Goal: Task Accomplishment & Management: Complete application form

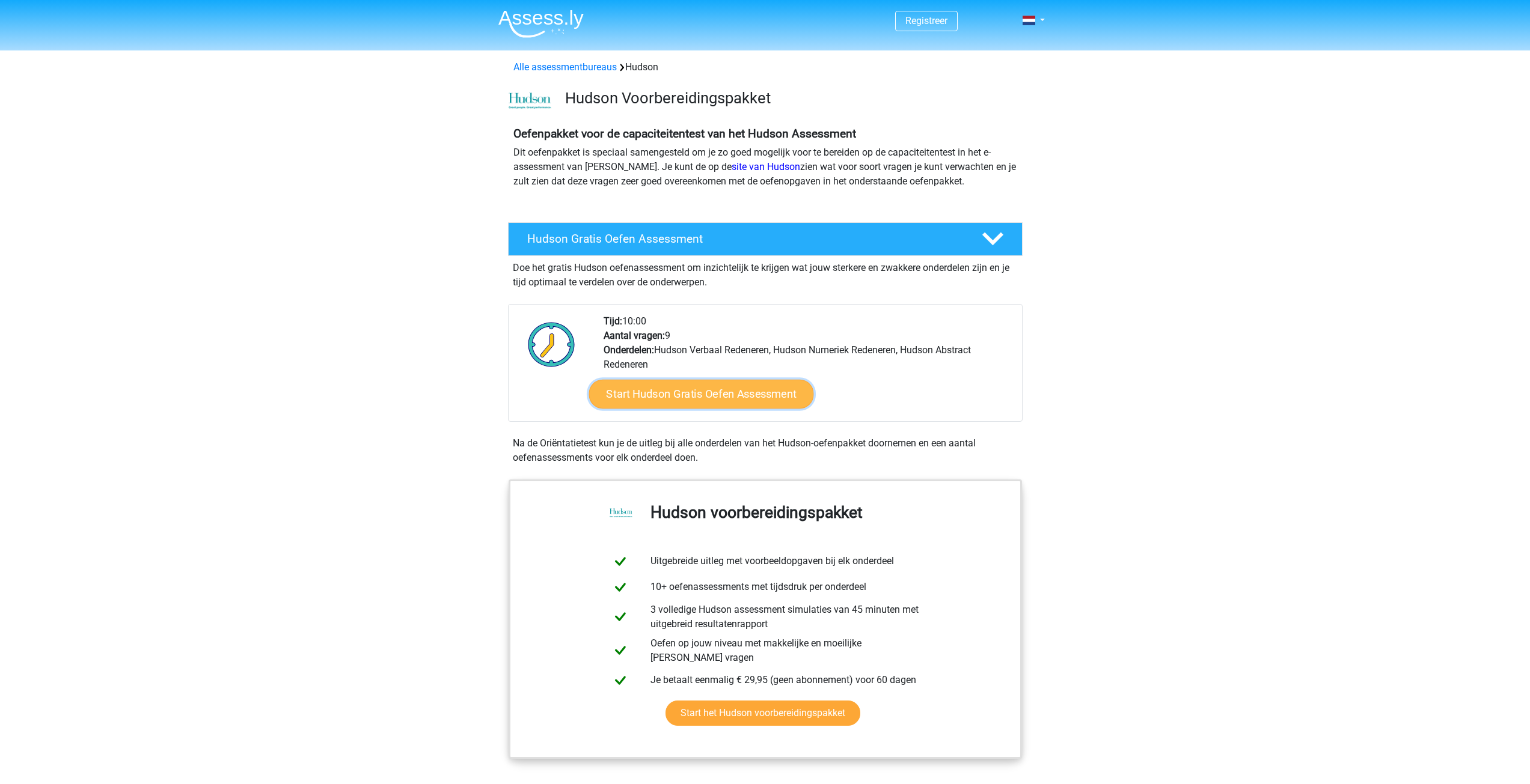
click at [760, 399] on link "Start Hudson Gratis Oefen Assessment" at bounding box center [701, 394] width 225 height 29
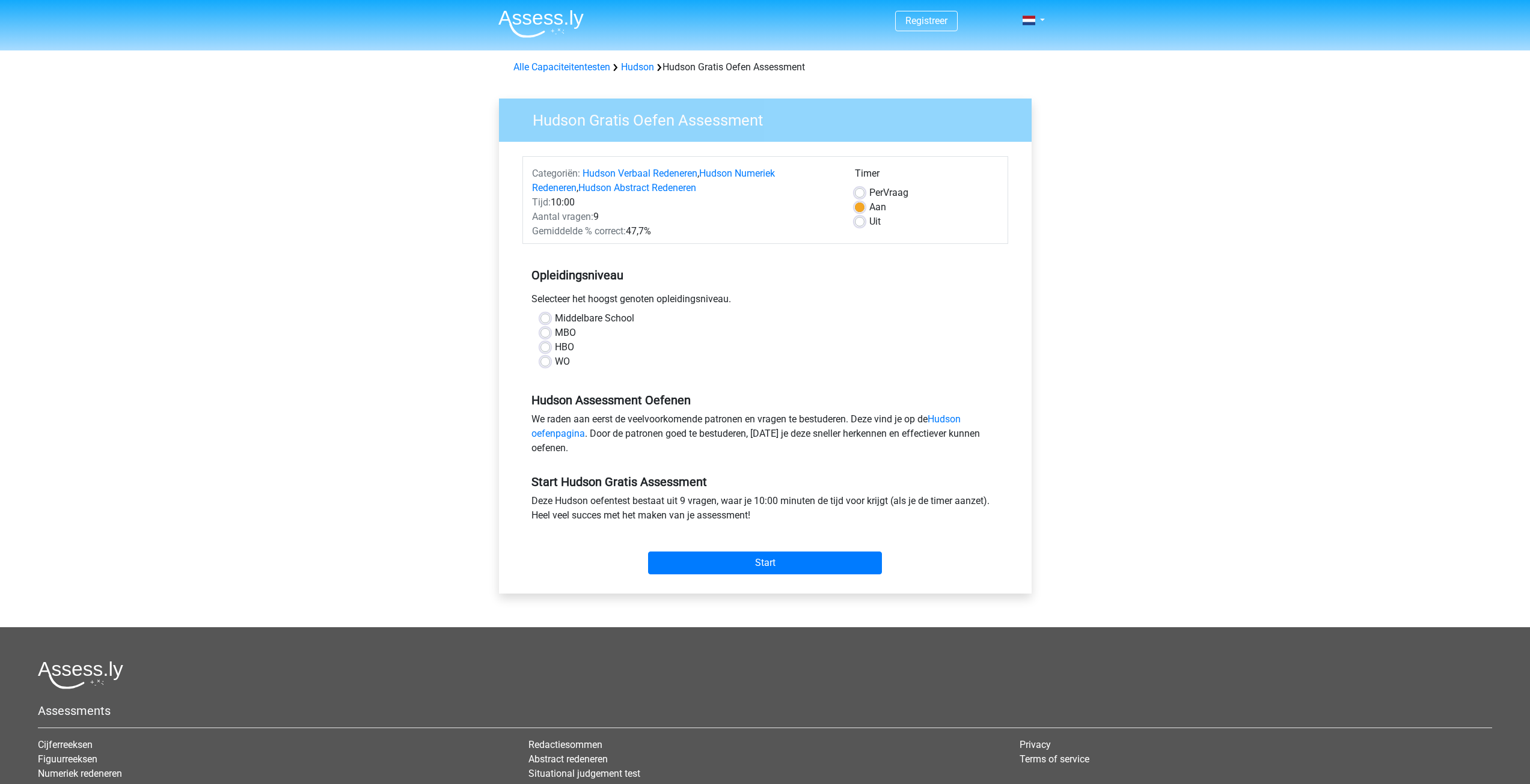
click at [555, 364] on label "WO" at bounding box center [562, 362] width 15 height 15
click at [542, 364] on input "WO" at bounding box center [545, 361] width 10 height 12
radio input "true"
click at [737, 564] on input "Start" at bounding box center [765, 563] width 234 height 23
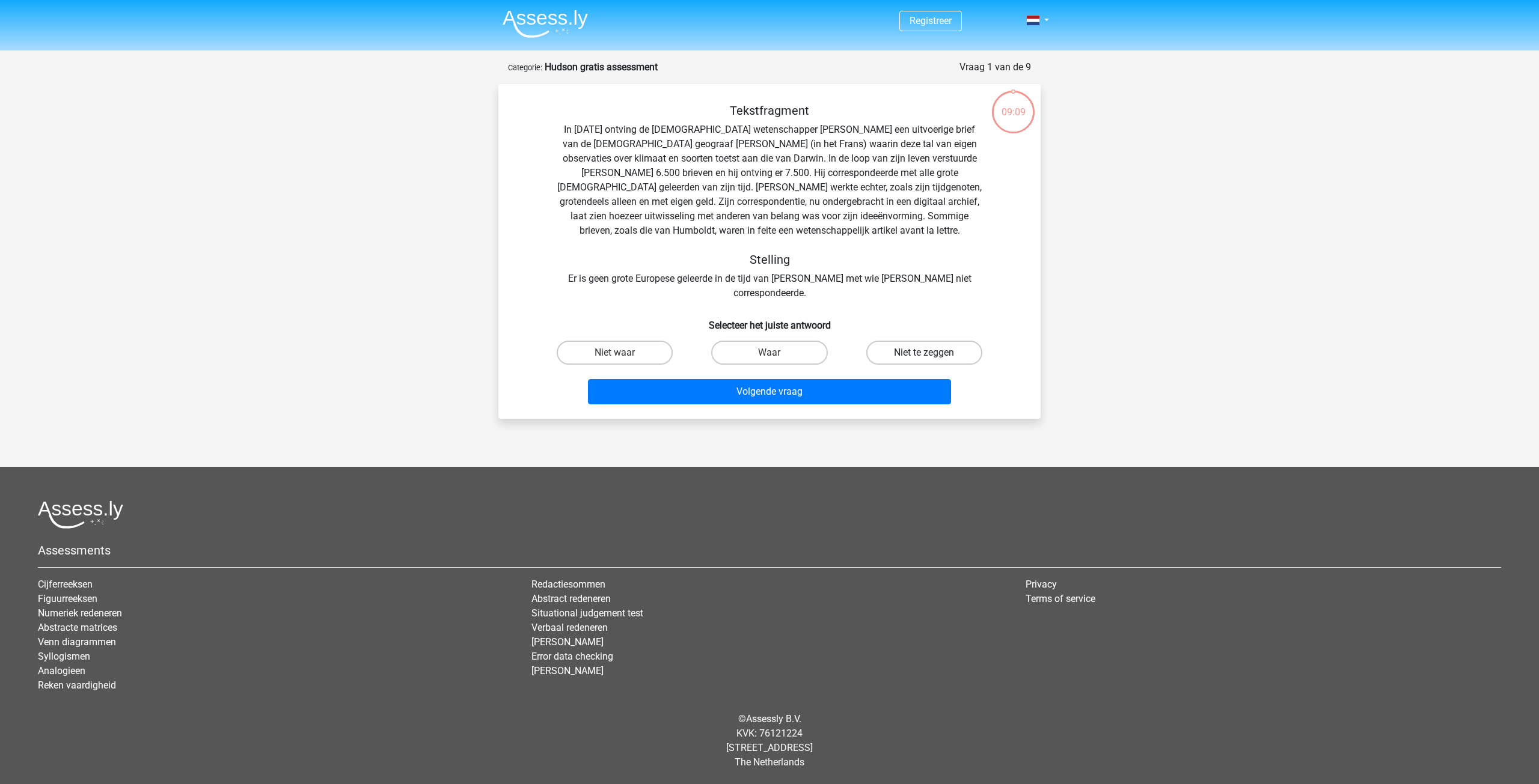
click at [921, 341] on label "Niet te zeggen" at bounding box center [924, 352] width 116 height 24
click at [924, 353] on input "Niet te zeggen" at bounding box center [928, 357] width 8 height 8
radio input "true"
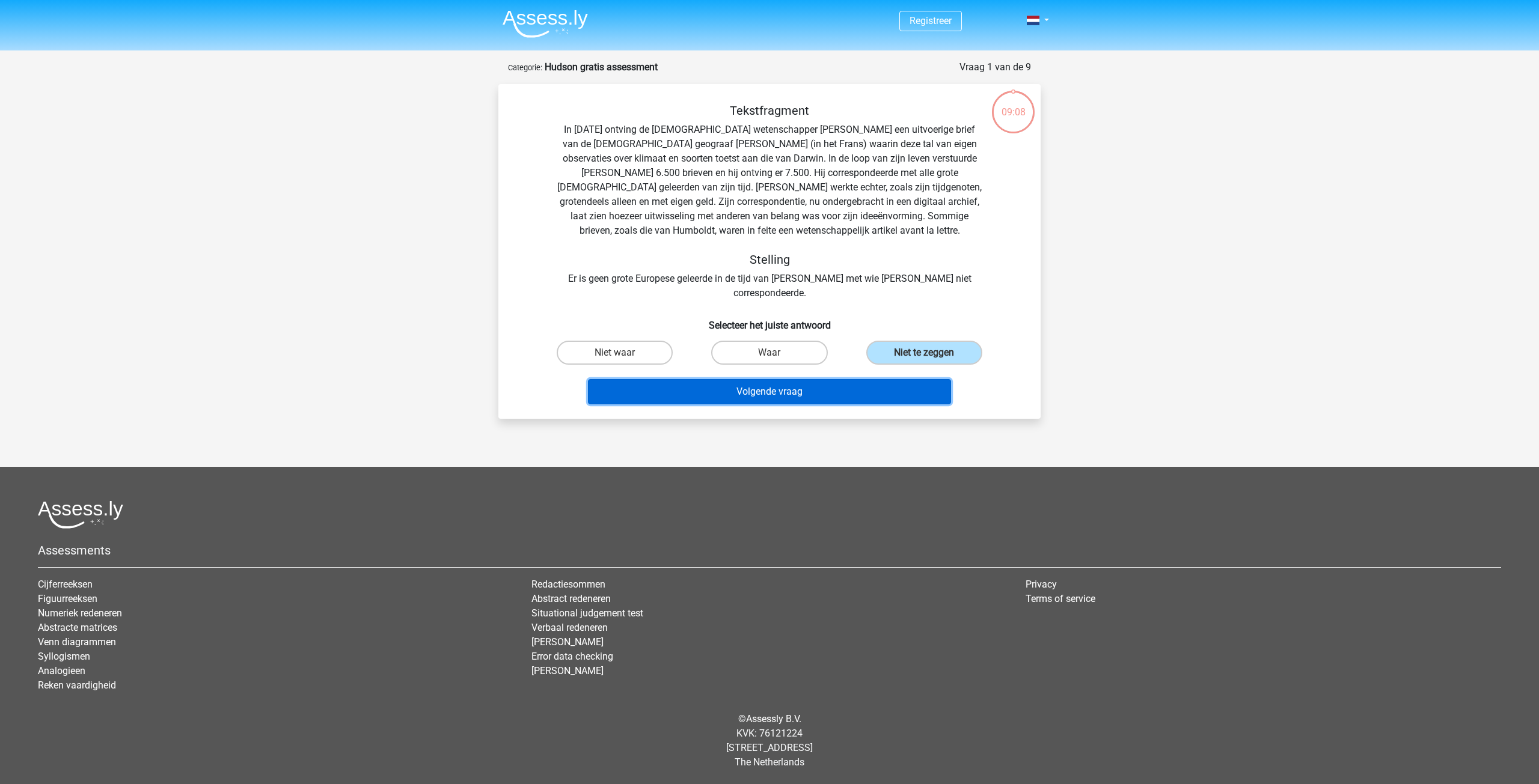
click at [859, 379] on button "Volgende vraag" at bounding box center [770, 391] width 363 height 25
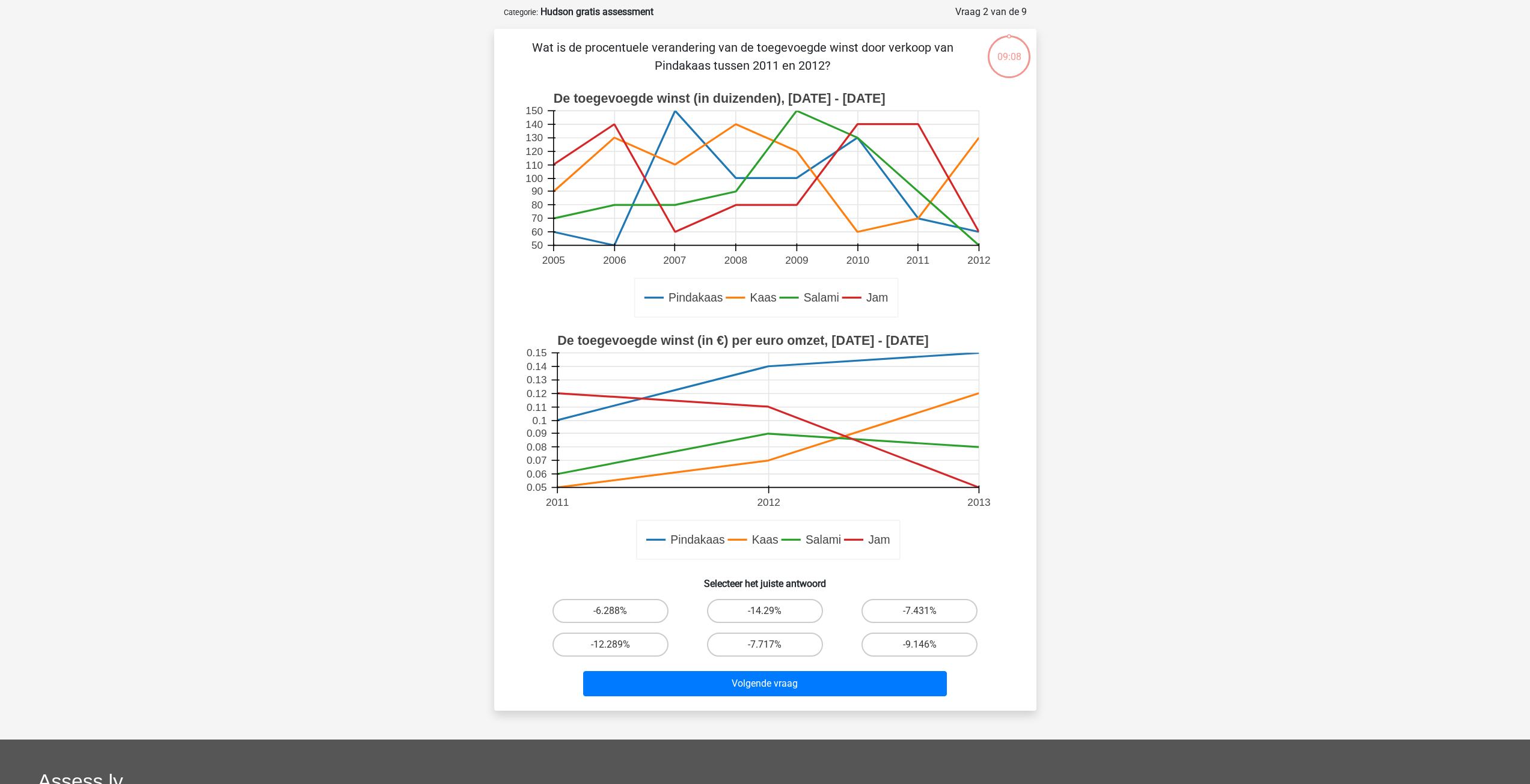
scroll to position [60, 0]
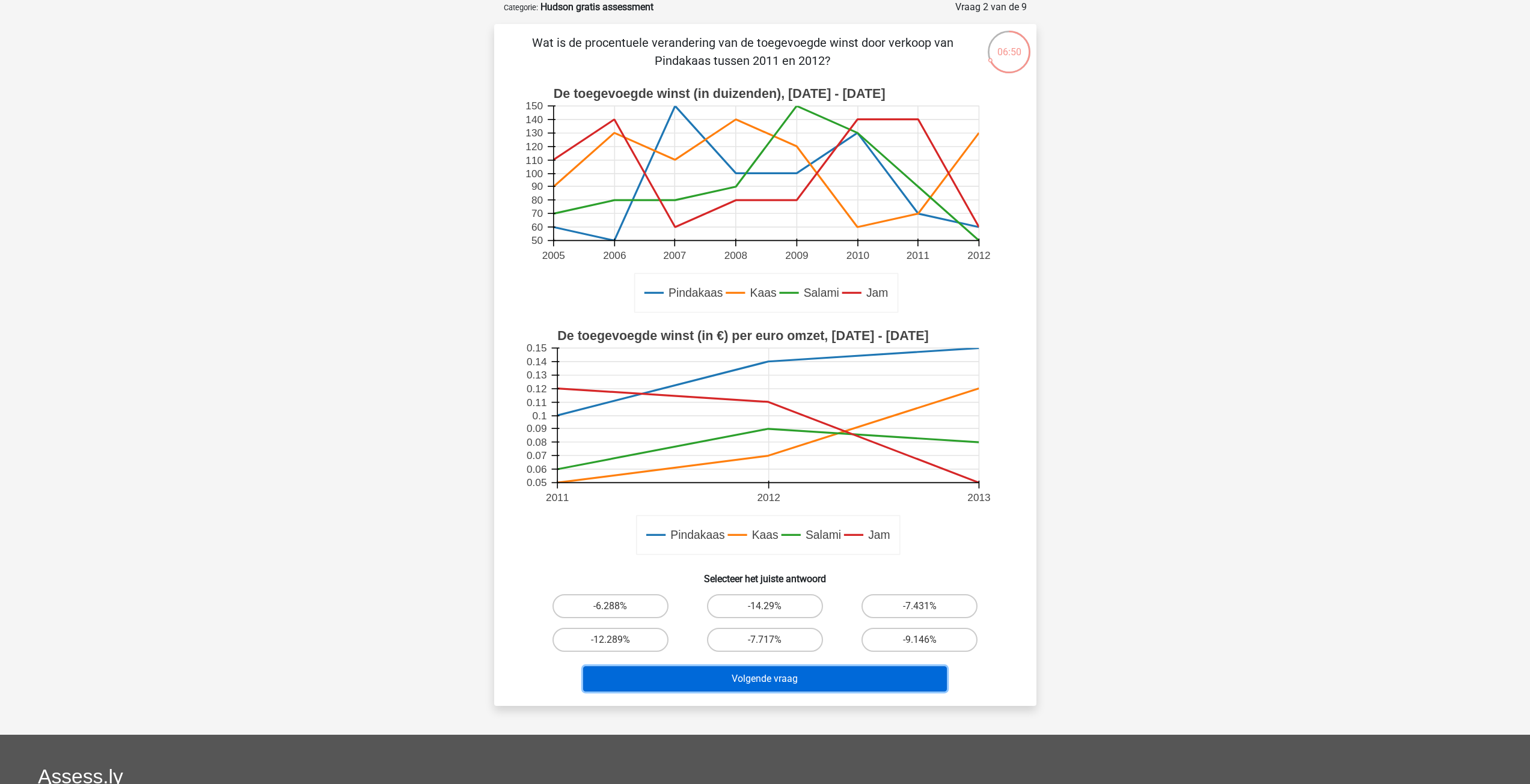
click at [749, 683] on button "Volgende vraag" at bounding box center [765, 679] width 363 height 25
click at [644, 611] on label "-6.288%" at bounding box center [611, 606] width 116 height 24
click at [618, 611] on input "-6.288%" at bounding box center [614, 610] width 8 height 8
radio input "true"
click at [712, 681] on button "Volgende vraag" at bounding box center [765, 679] width 363 height 25
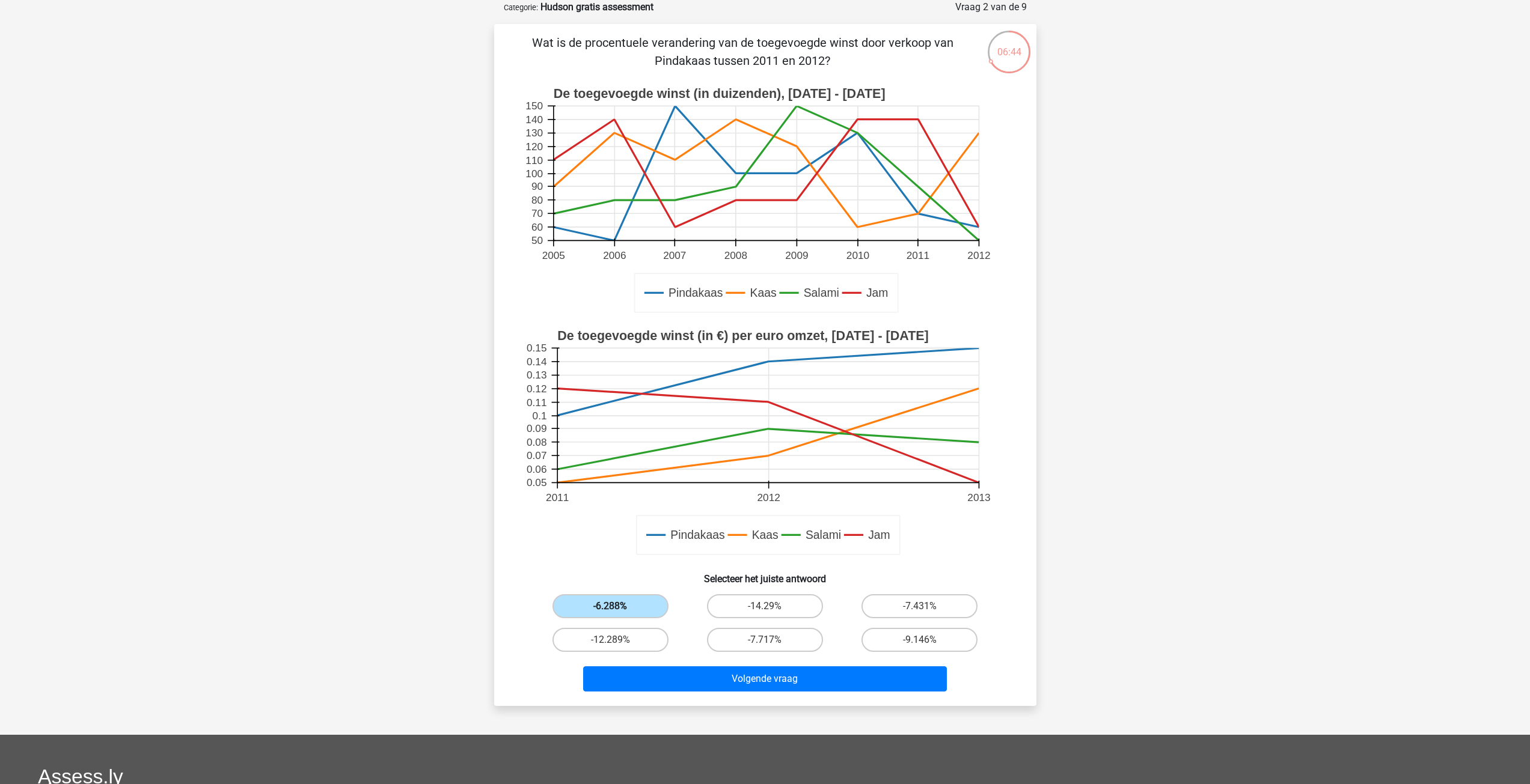
click at [635, 606] on label "-6.288%" at bounding box center [611, 606] width 116 height 24
click at [618, 606] on input "-6.288%" at bounding box center [614, 610] width 8 height 8
click at [707, 680] on button "Volgende vraag" at bounding box center [765, 679] width 363 height 25
click at [647, 645] on label "-12.289%" at bounding box center [611, 640] width 116 height 24
click at [618, 645] on input "-12.289%" at bounding box center [614, 644] width 8 height 8
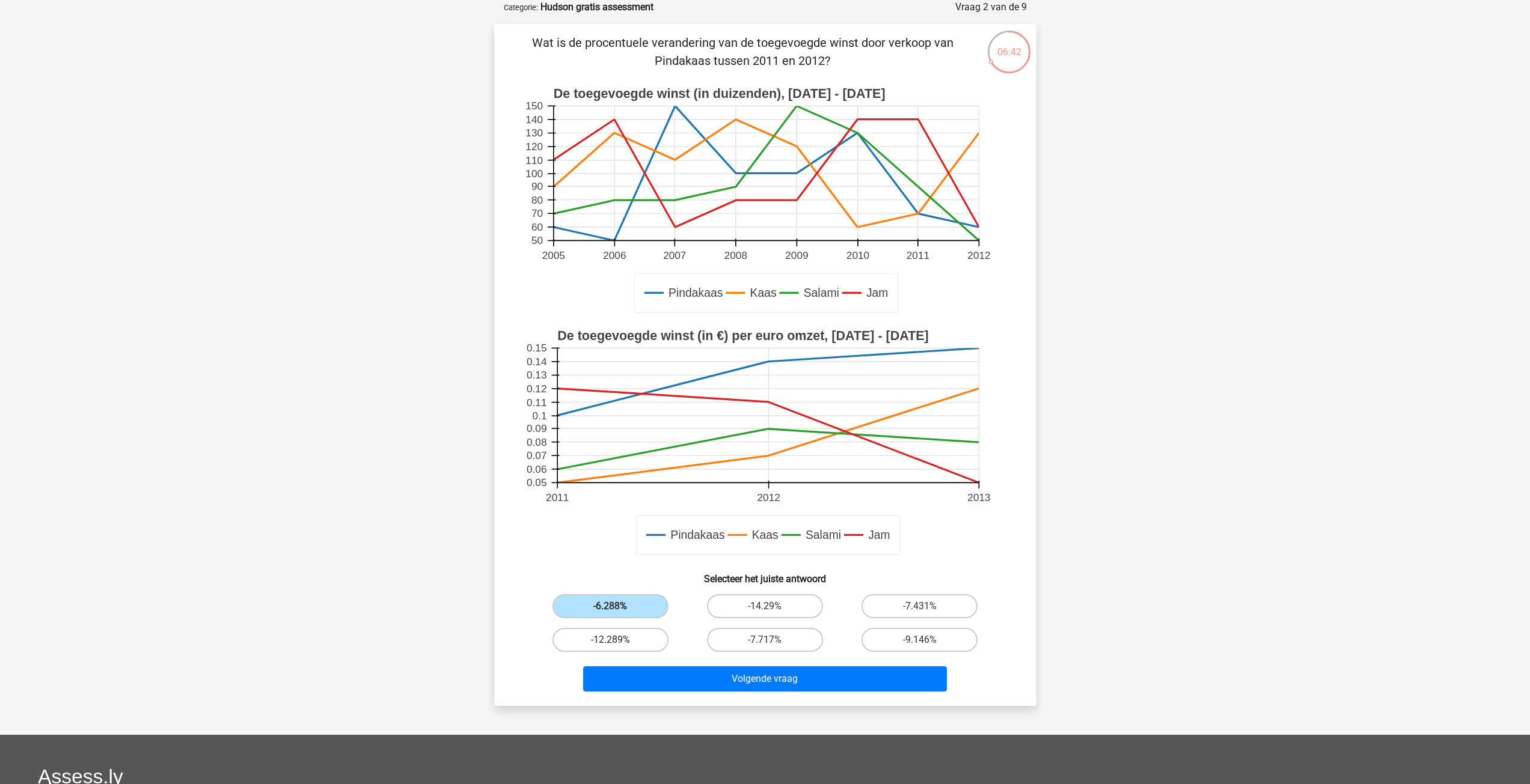
radio input "true"
click at [646, 609] on label "-6.288%" at bounding box center [611, 606] width 116 height 24
click at [618, 609] on input "-6.288%" at bounding box center [614, 610] width 8 height 8
radio input "true"
click at [719, 673] on button "Volgende vraag" at bounding box center [765, 679] width 363 height 25
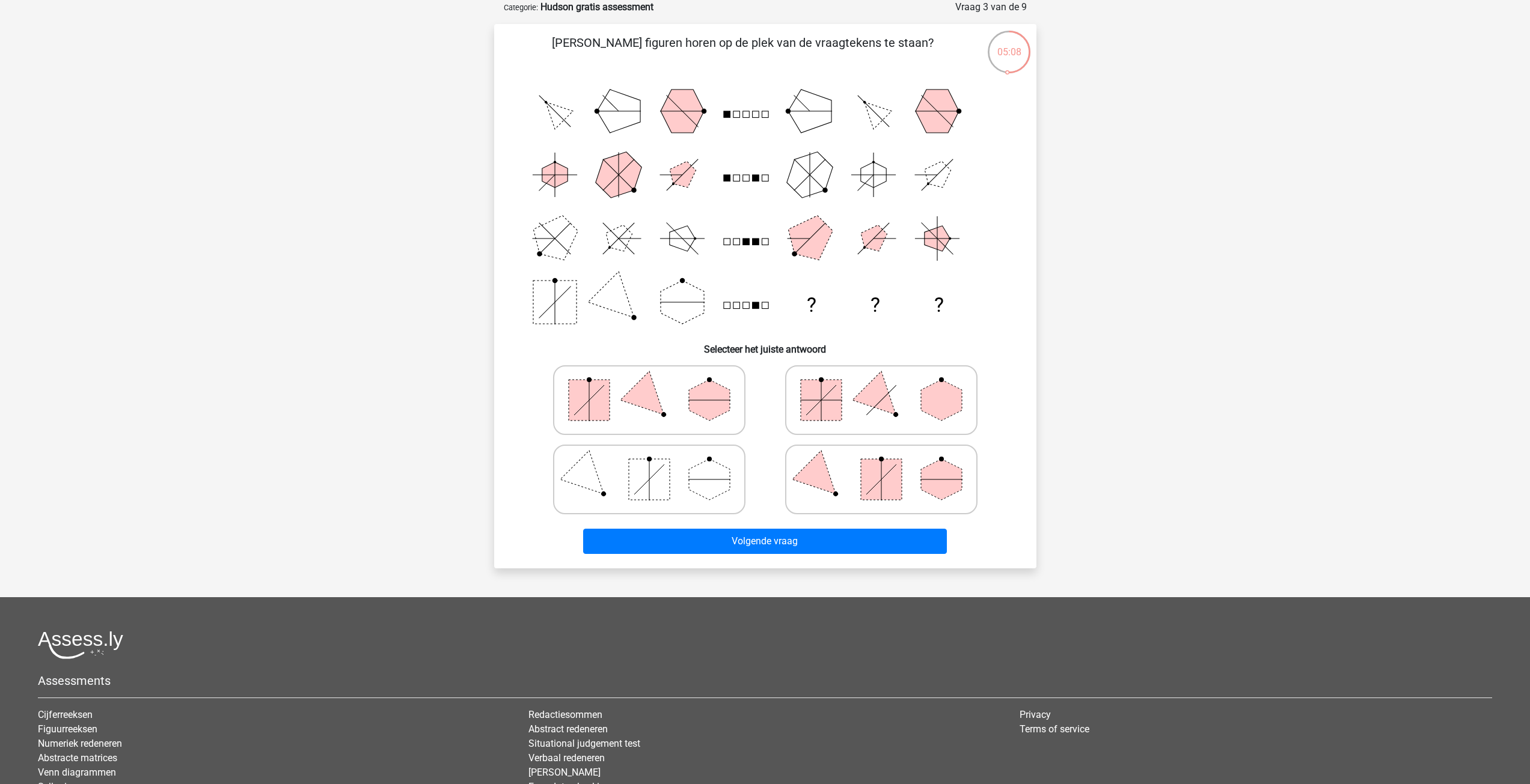
click at [639, 392] on polygon at bounding box center [649, 399] width 57 height 57
click at [649, 385] on input "radio" at bounding box center [653, 381] width 8 height 8
radio input "true"
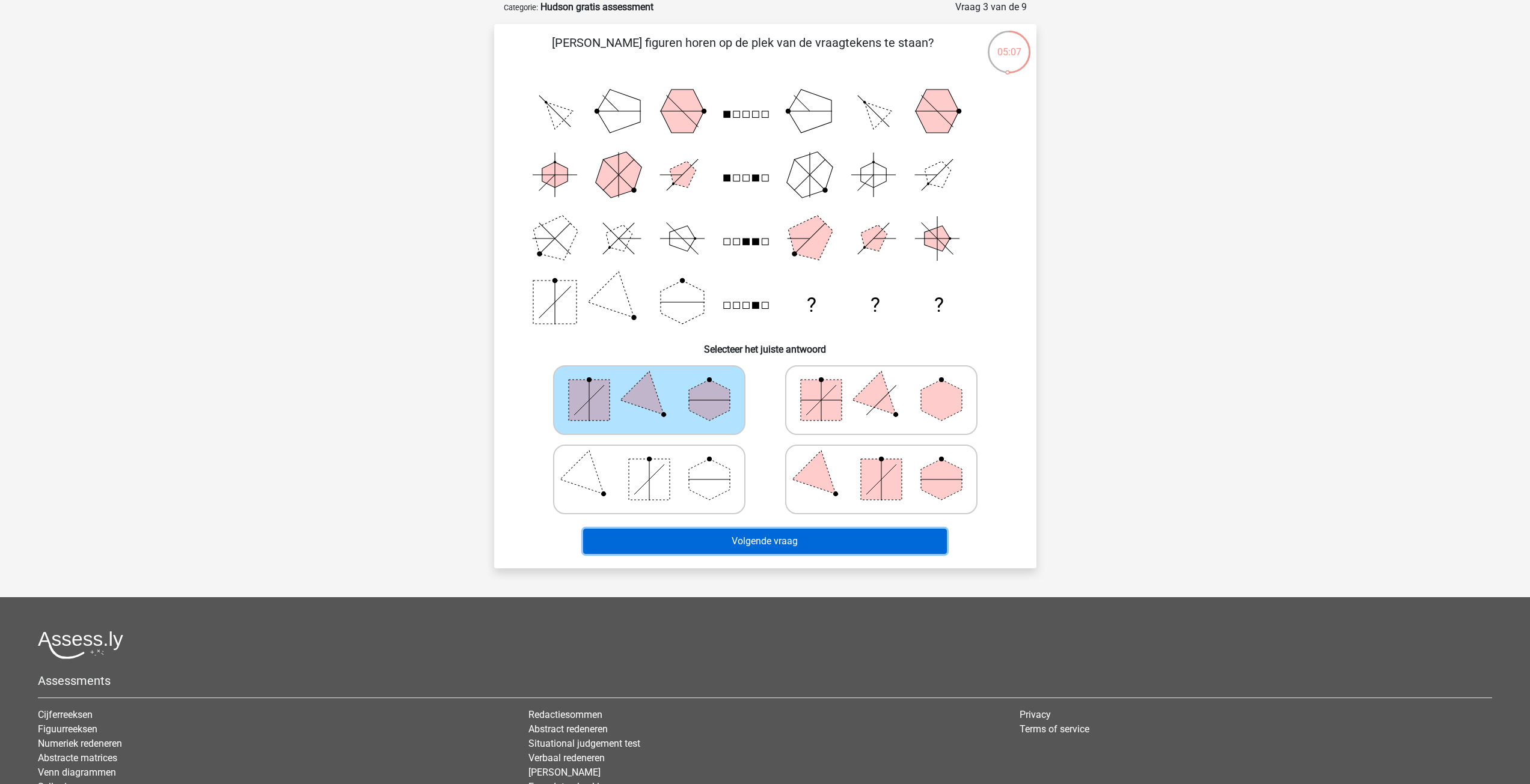
click at [745, 542] on button "Volgende vraag" at bounding box center [765, 541] width 363 height 25
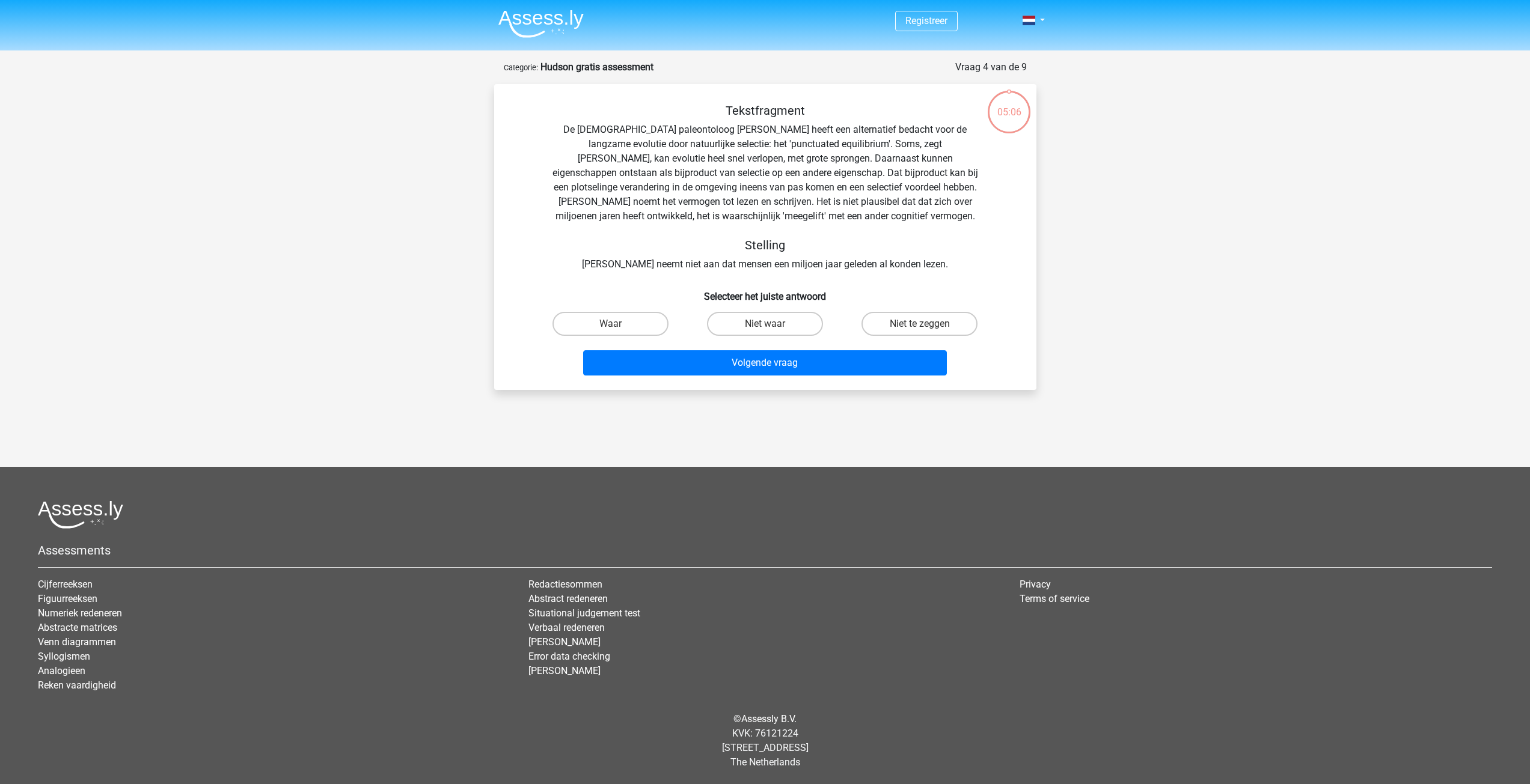
scroll to position [0, 0]
click at [625, 322] on label "Waar" at bounding box center [614, 324] width 116 height 24
click at [623, 324] on input "Waar" at bounding box center [619, 328] width 8 height 8
radio input "true"
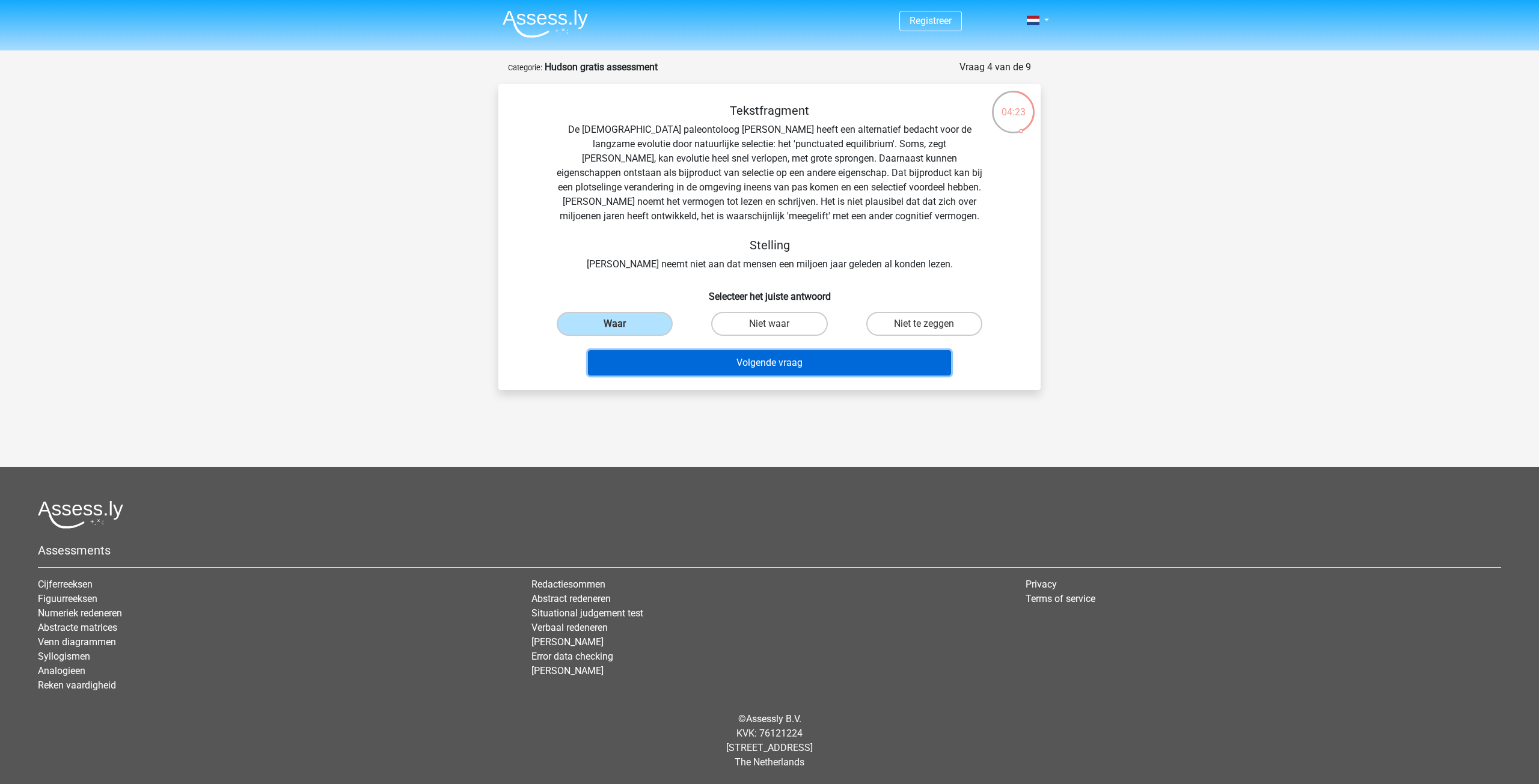
click at [822, 364] on button "Volgende vraag" at bounding box center [770, 363] width 363 height 25
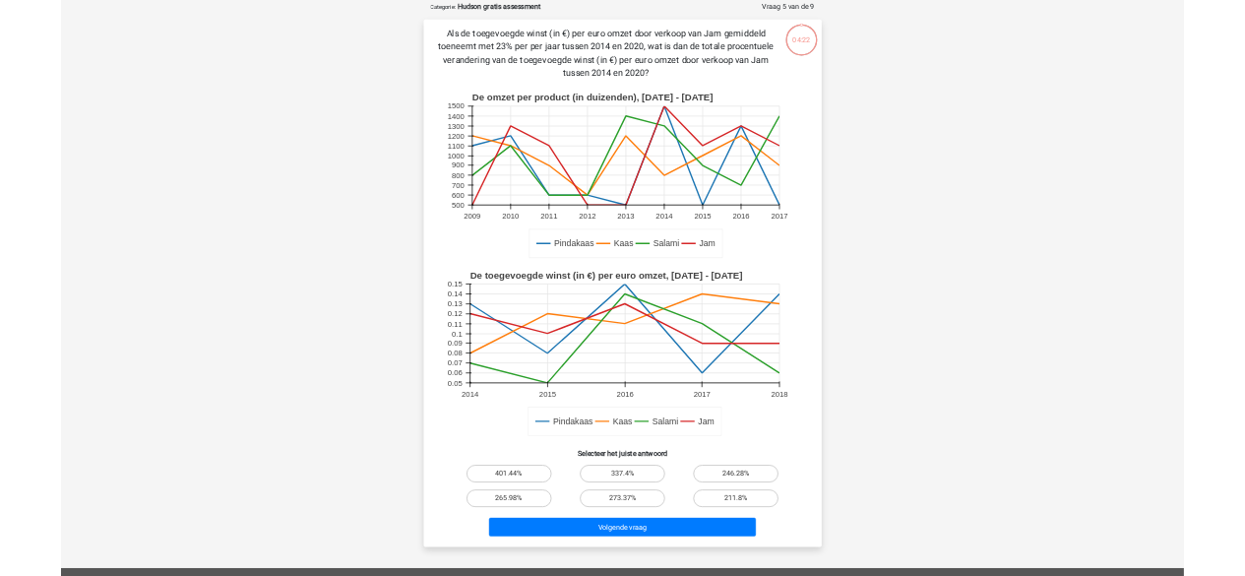
scroll to position [98, 0]
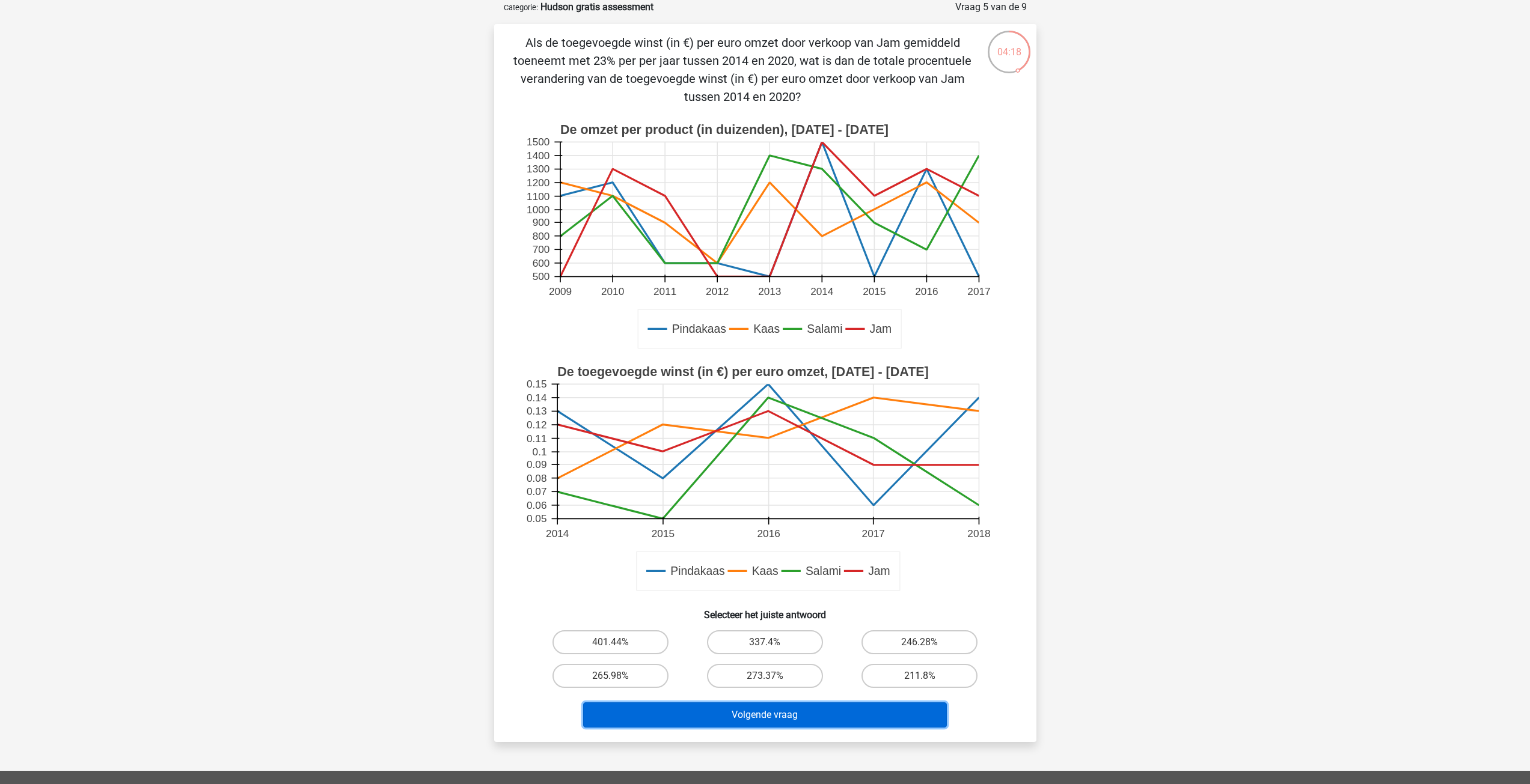
click at [792, 713] on button "Volgende vraag" at bounding box center [765, 715] width 363 height 25
click at [621, 639] on label "401.44%" at bounding box center [611, 642] width 116 height 24
click at [618, 642] on input "401.44%" at bounding box center [614, 646] width 8 height 8
radio input "true"
click at [742, 719] on button "Volgende vraag" at bounding box center [765, 715] width 363 height 25
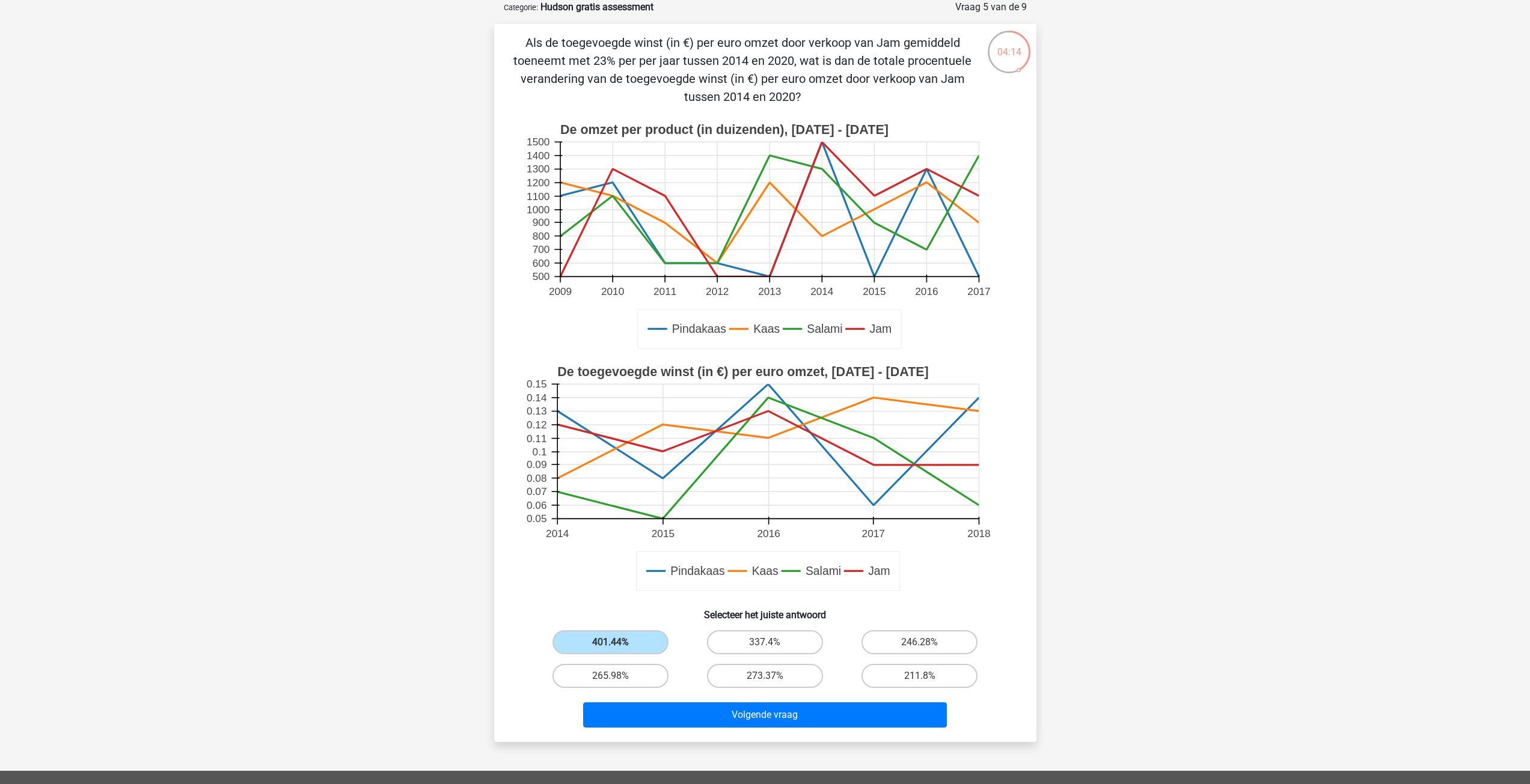
click at [672, 622] on div "Als de toegevoegde winst (in €) per euro omzet door verkoop van Jam gemiddeld t…" at bounding box center [765, 383] width 533 height 699
click at [649, 673] on label "265.98%" at bounding box center [611, 676] width 116 height 24
click at [618, 676] on input "265.98%" at bounding box center [614, 680] width 8 height 8
radio input "true"
click at [643, 637] on label "401.44%" at bounding box center [611, 642] width 116 height 24
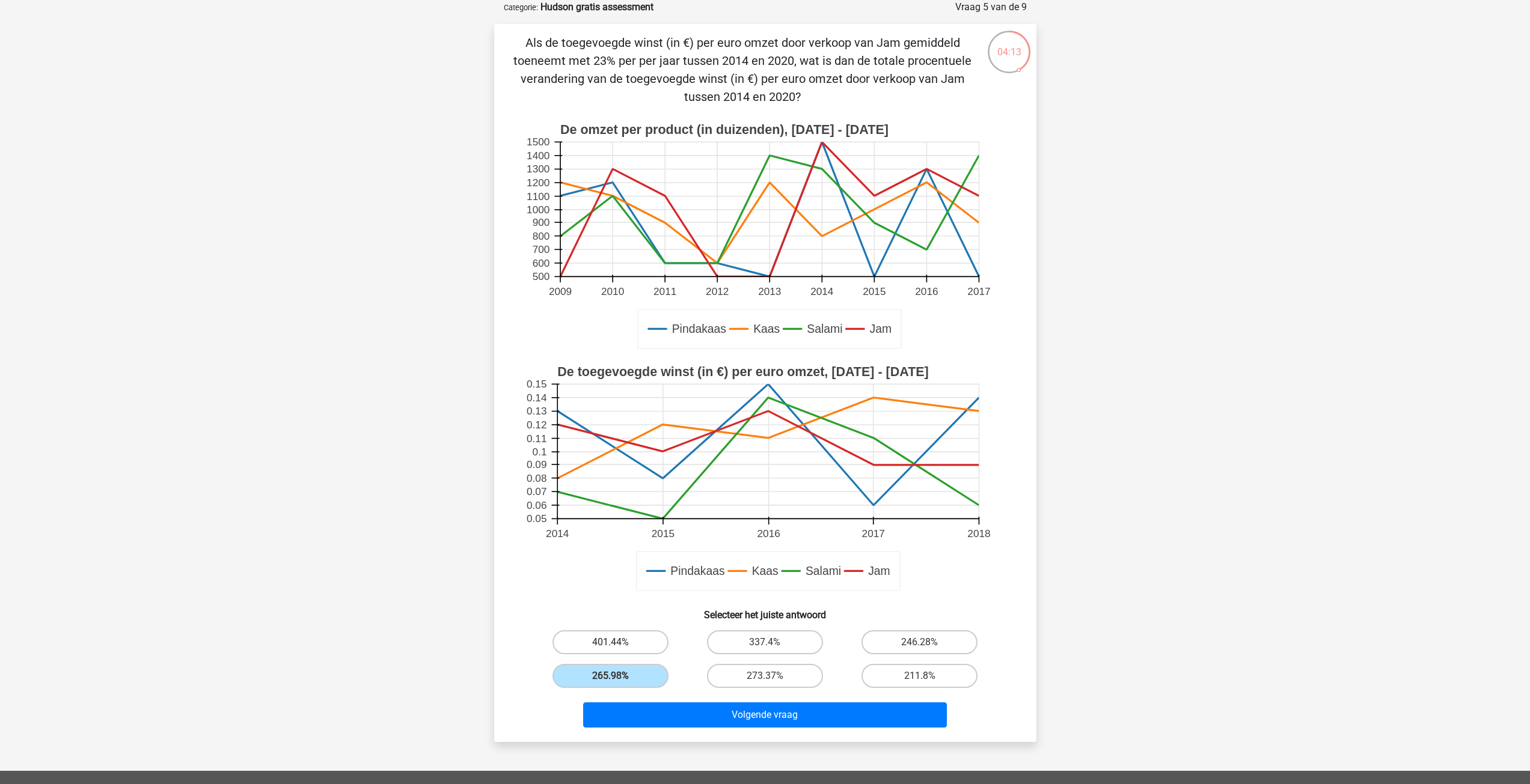
click at [618, 642] on input "401.44%" at bounding box center [614, 646] width 8 height 8
radio input "true"
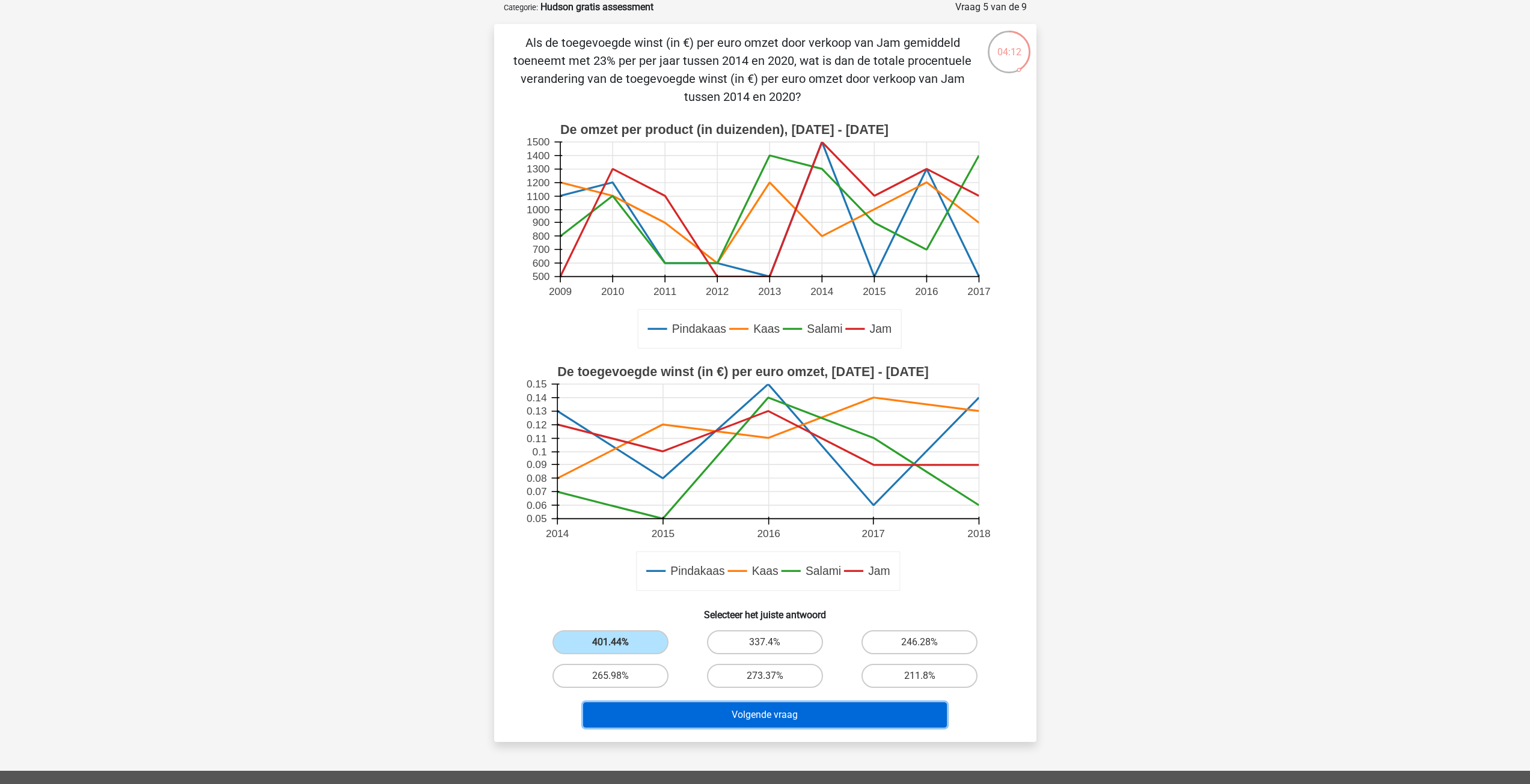
click at [736, 719] on button "Volgende vraag" at bounding box center [765, 715] width 363 height 25
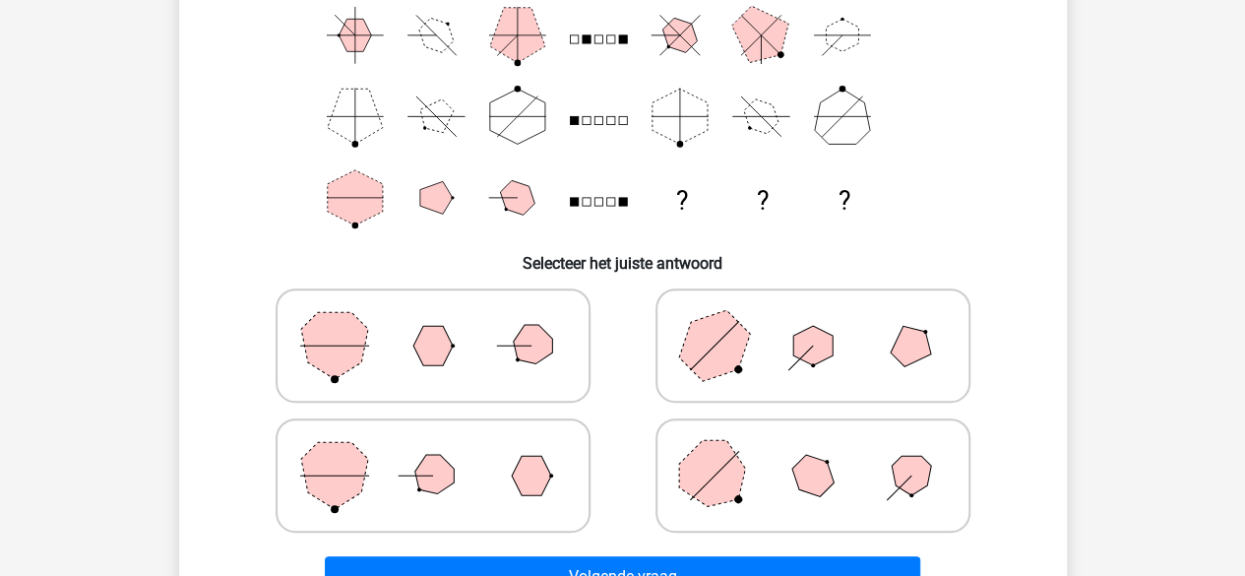
scroll to position [492, 0]
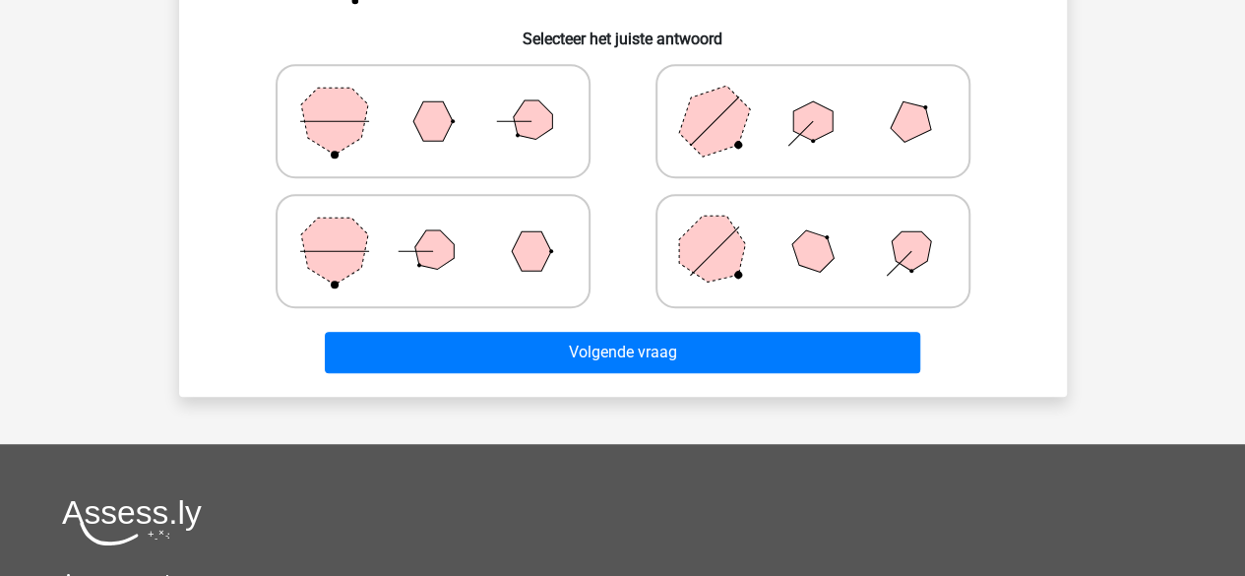
click at [765, 155] on icon at bounding box center [812, 121] width 295 height 98
click at [813, 96] on input "radio" at bounding box center [819, 90] width 13 height 13
radio input "true"
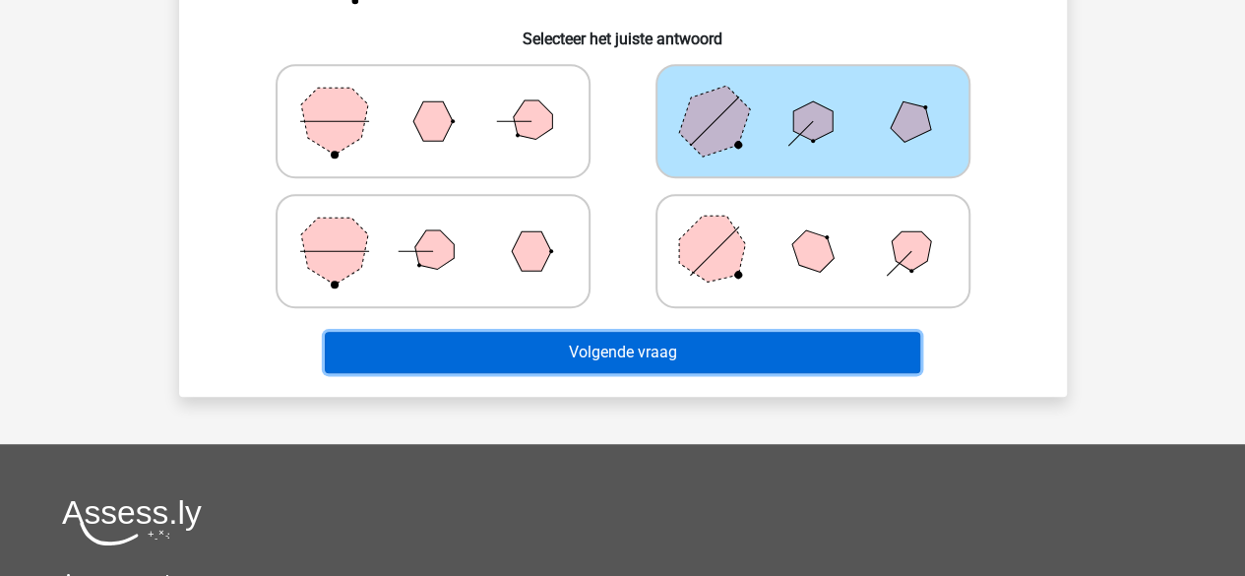
click at [700, 349] on button "Volgende vraag" at bounding box center [622, 352] width 595 height 41
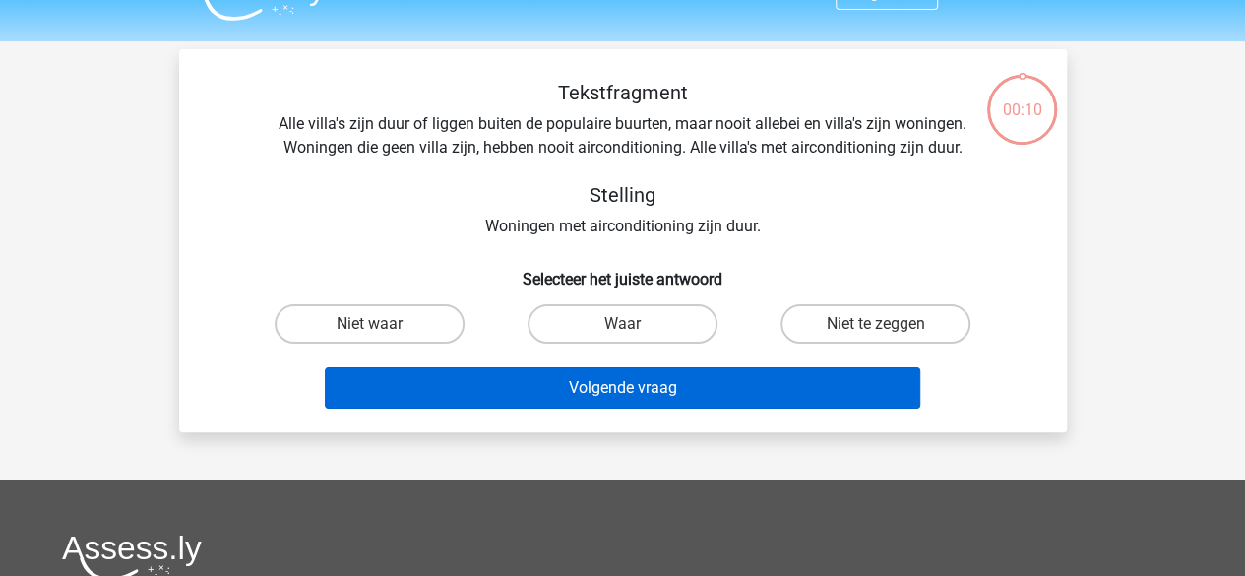
scroll to position [0, 0]
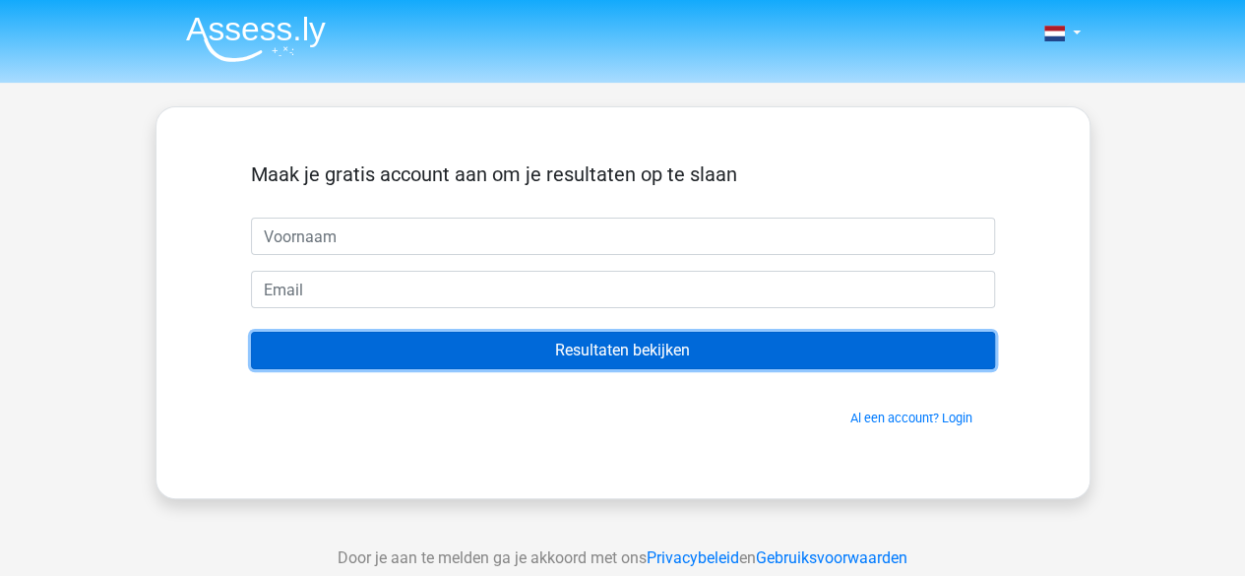
click at [600, 345] on input "Resultaten bekijken" at bounding box center [623, 350] width 744 height 37
